Goal: Use online tool/utility: Utilize a website feature to perform a specific function

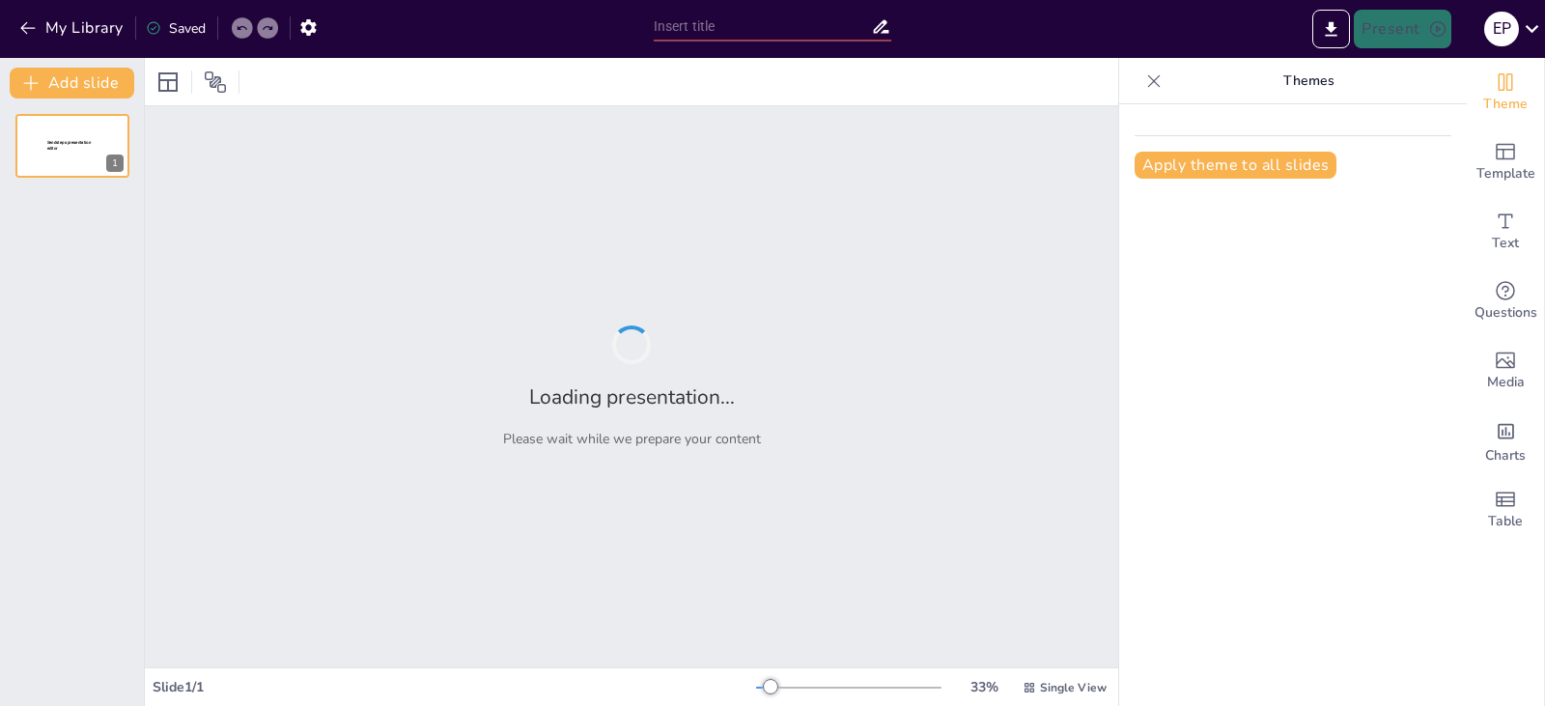
type input "New Sendsteps"
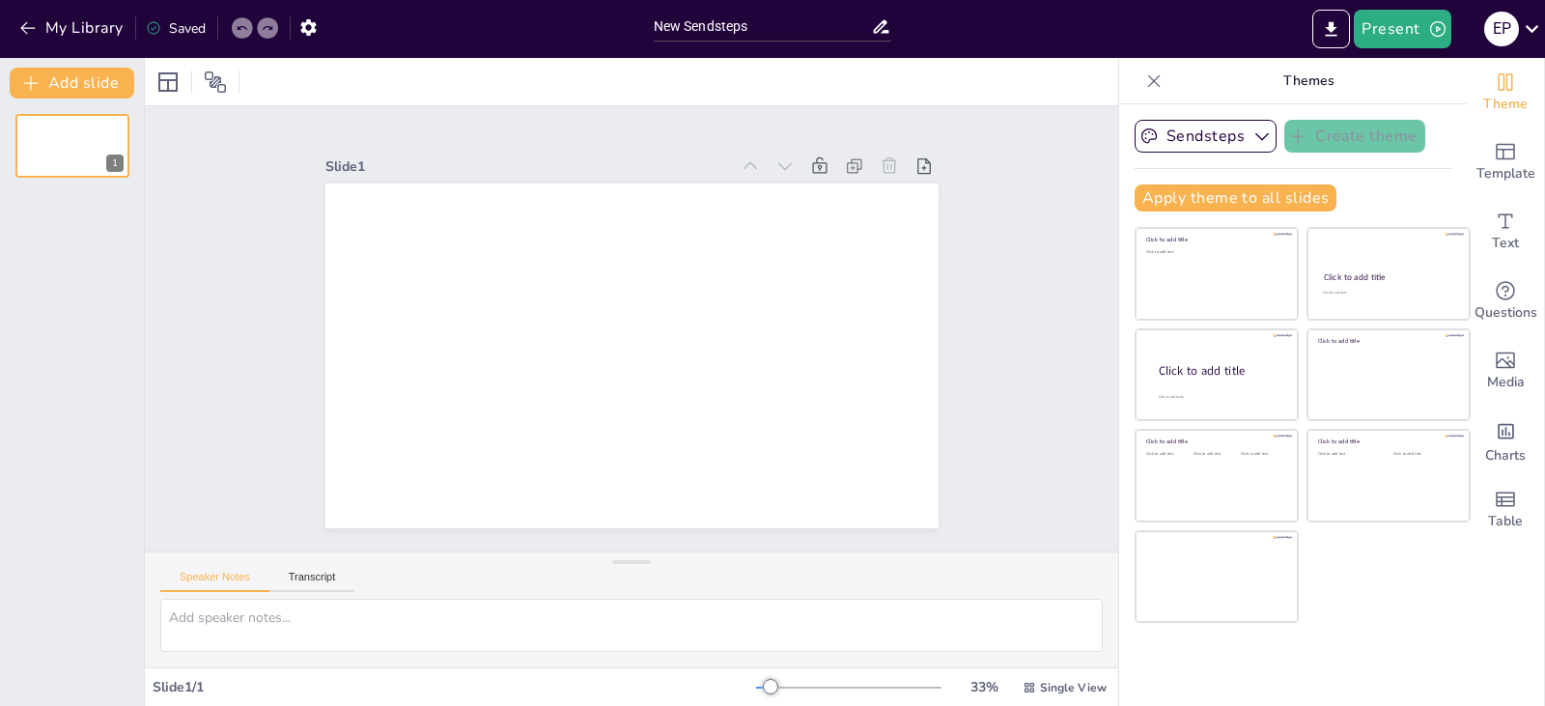
click at [591, 77] on div at bounding box center [632, 81] width 974 height 47
click at [238, 616] on textarea at bounding box center [631, 625] width 943 height 53
